Goal: Check status: Check status

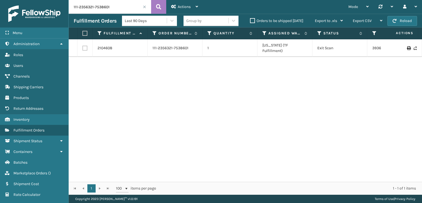
drag, startPoint x: 118, startPoint y: 6, endPoint x: 30, endPoint y: 26, distance: 90.3
click at [30, 0] on div "Menu Administration Roles Users Channels Shipping Carriers Products Return Addr…" at bounding box center [211, 0] width 422 height 0
paste input "3-9588387-2393827"
type input "113-9588387-2393827"
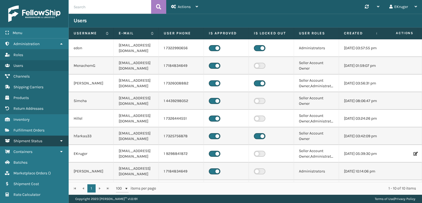
click at [42, 139] on span "Shipment Status" at bounding box center [27, 141] width 29 height 5
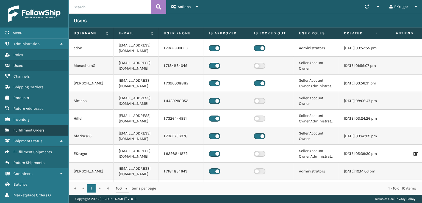
click at [41, 133] on link "Fulfillment Orders" at bounding box center [34, 130] width 68 height 11
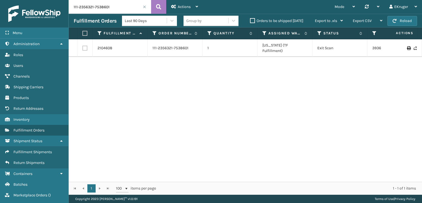
drag, startPoint x: 111, startPoint y: 9, endPoint x: 59, endPoint y: 10, distance: 51.7
click at [59, 0] on div "Menu Administration Roles Users Channels Shipping Carriers Products Return Addr…" at bounding box center [211, 0] width 422 height 0
paste input "3-9588387-2393827"
type input "113-9588387-2393827"
click at [375, 45] on tr "2105157 113-9588387-2393827 1 Indiana (TF Fulfillment) Exit Scan 393676988856 F…" at bounding box center [349, 48] width 560 height 18
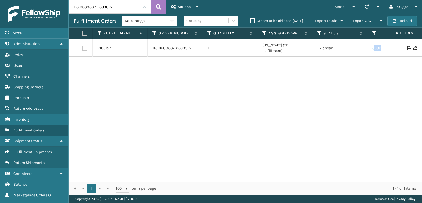
click at [375, 46] on link "393676988856" at bounding box center [386, 48] width 27 height 5
